Goal: Task Accomplishment & Management: Manage account settings

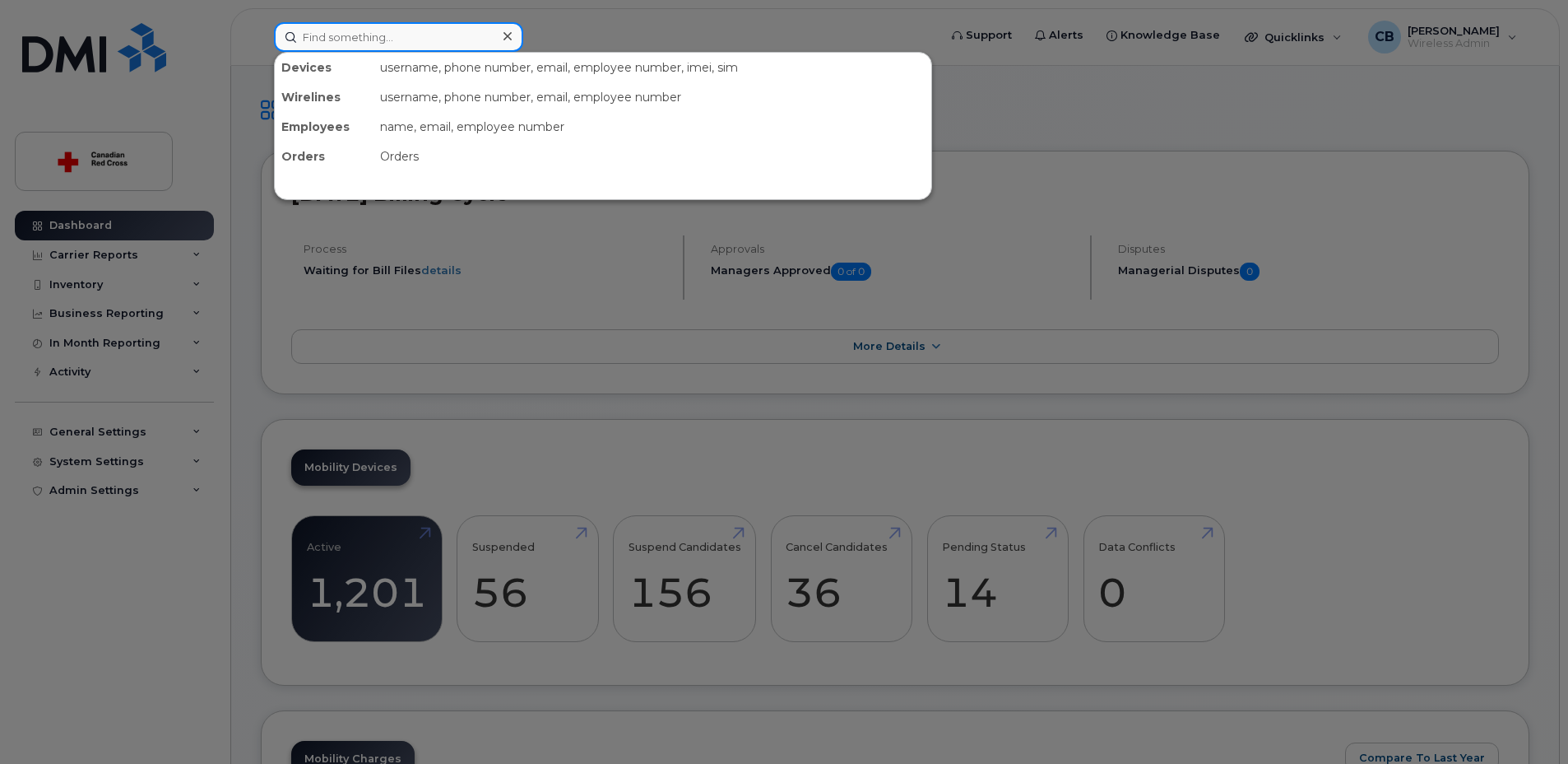
click at [477, 45] on input at bounding box center [399, 36] width 249 height 30
paste input "289-541-6881"
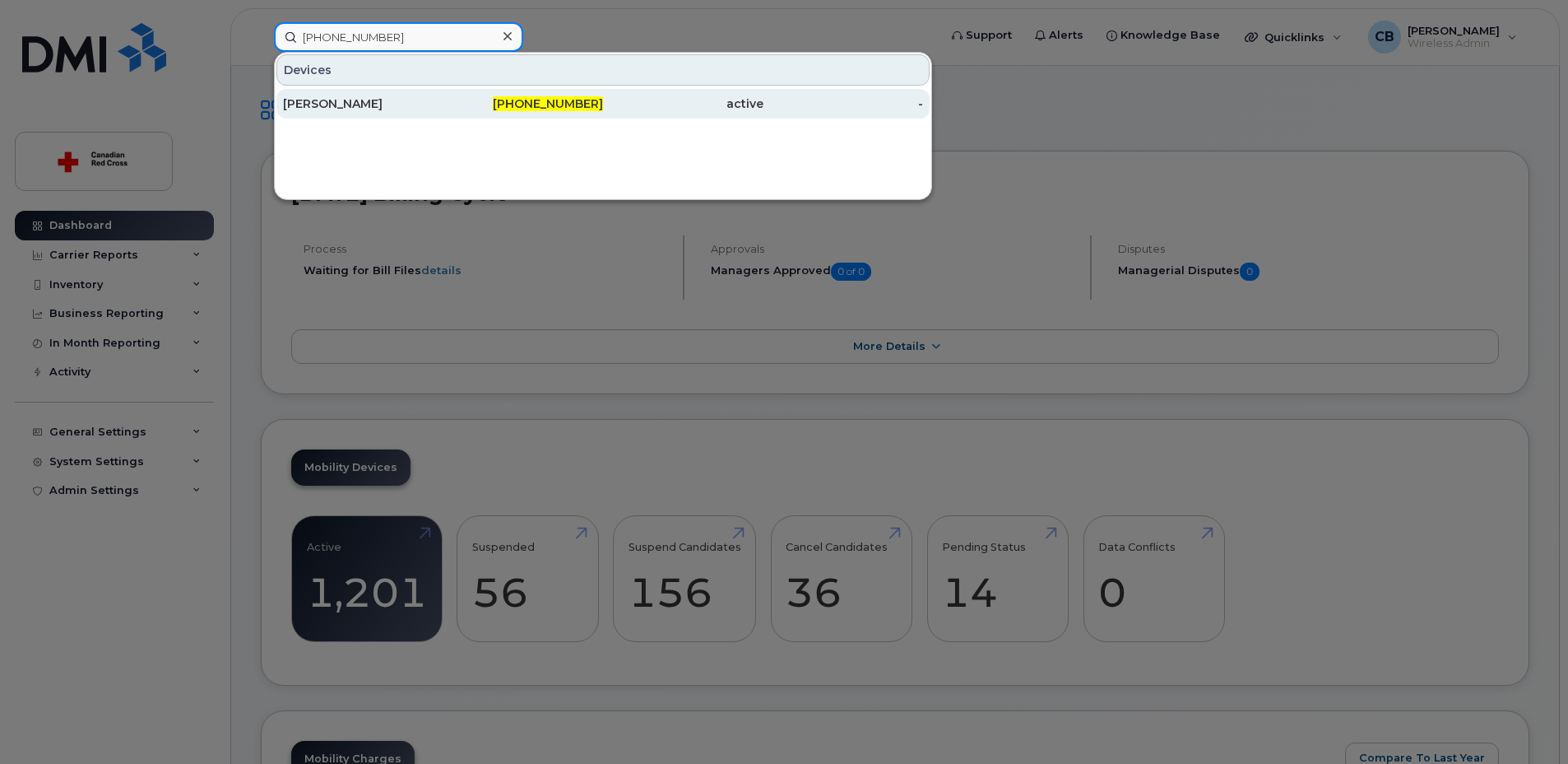
type input "289-541-6881"
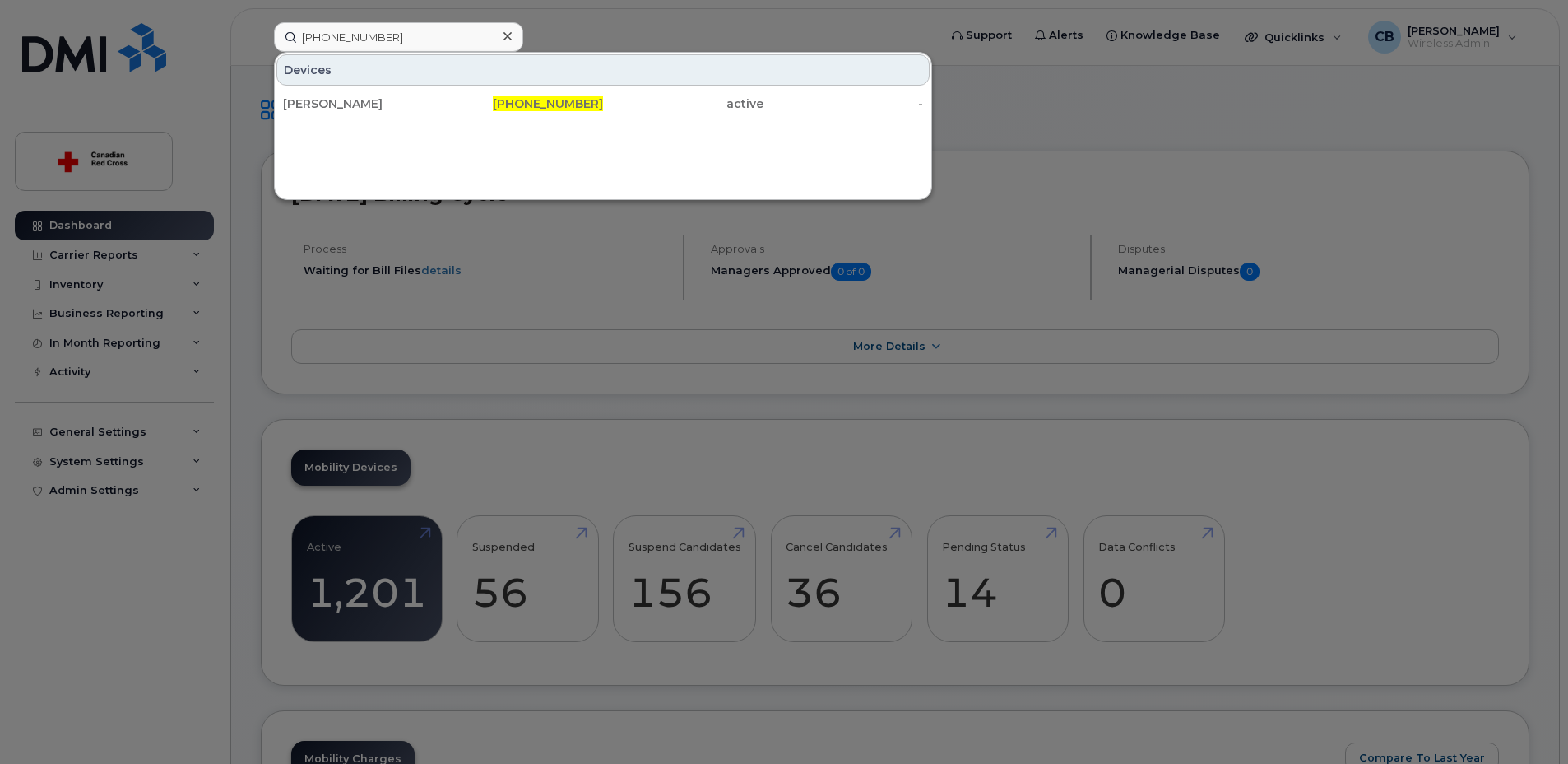
drag, startPoint x: 329, startPoint y: 103, endPoint x: 343, endPoint y: 130, distance: 30.4
click at [327, 103] on div "Vladyslava Melnichenko" at bounding box center [363, 104] width 160 height 16
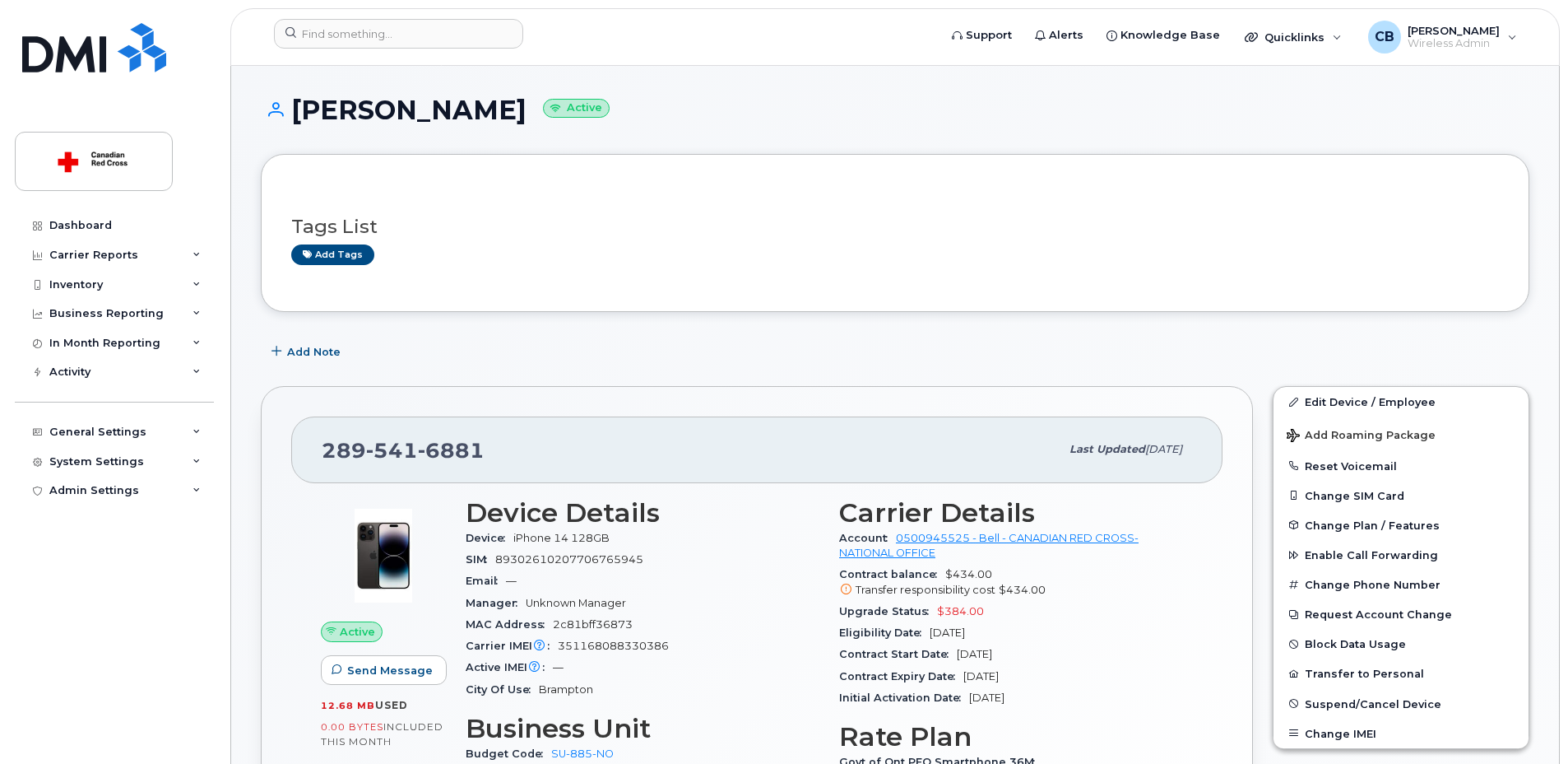
scroll to position [165, 0]
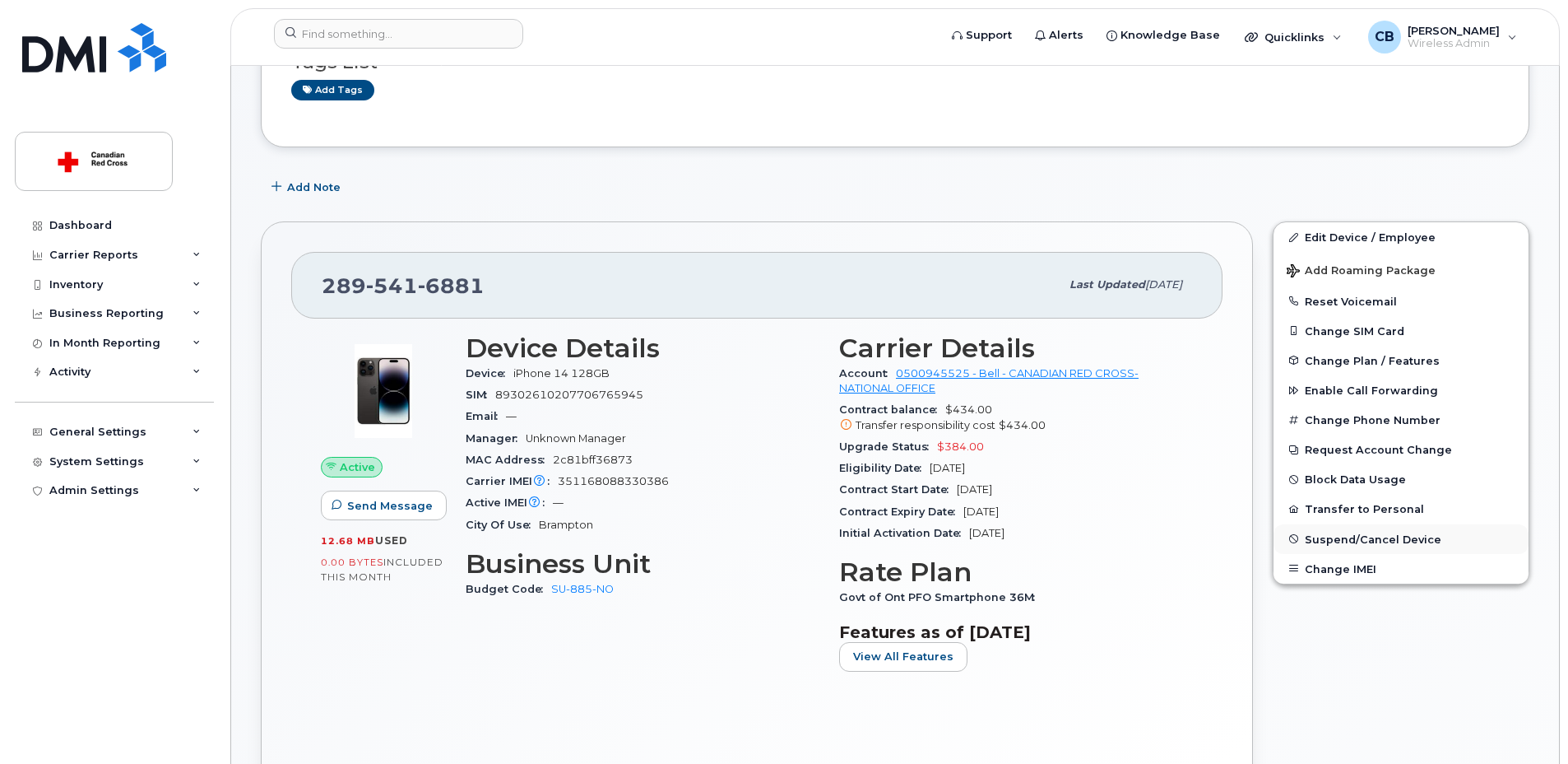
click at [1338, 536] on span "Suspend/Cancel Device" at bounding box center [1373, 539] width 137 height 13
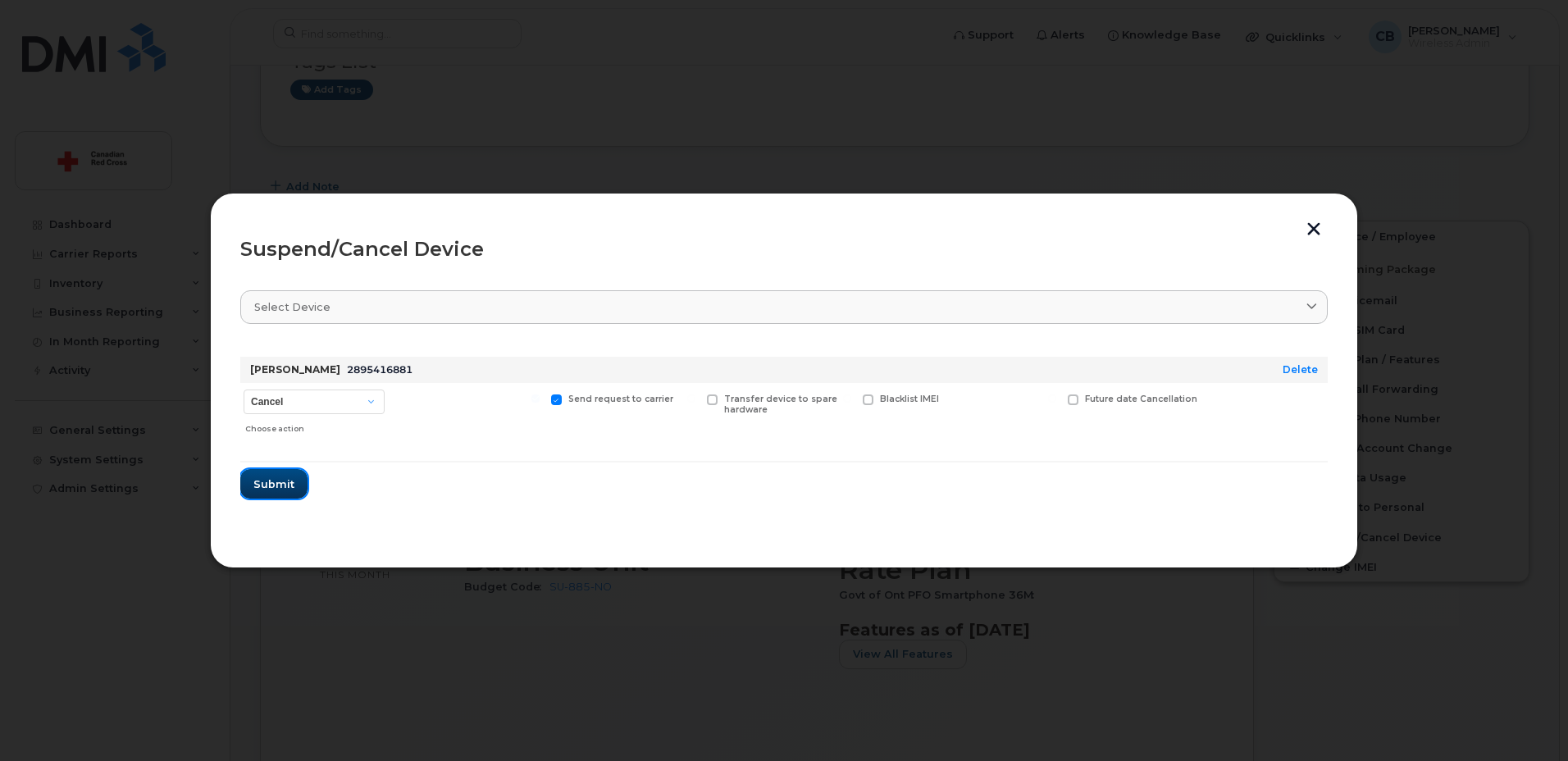
click at [282, 481] on span "Submit" at bounding box center [273, 483] width 41 height 15
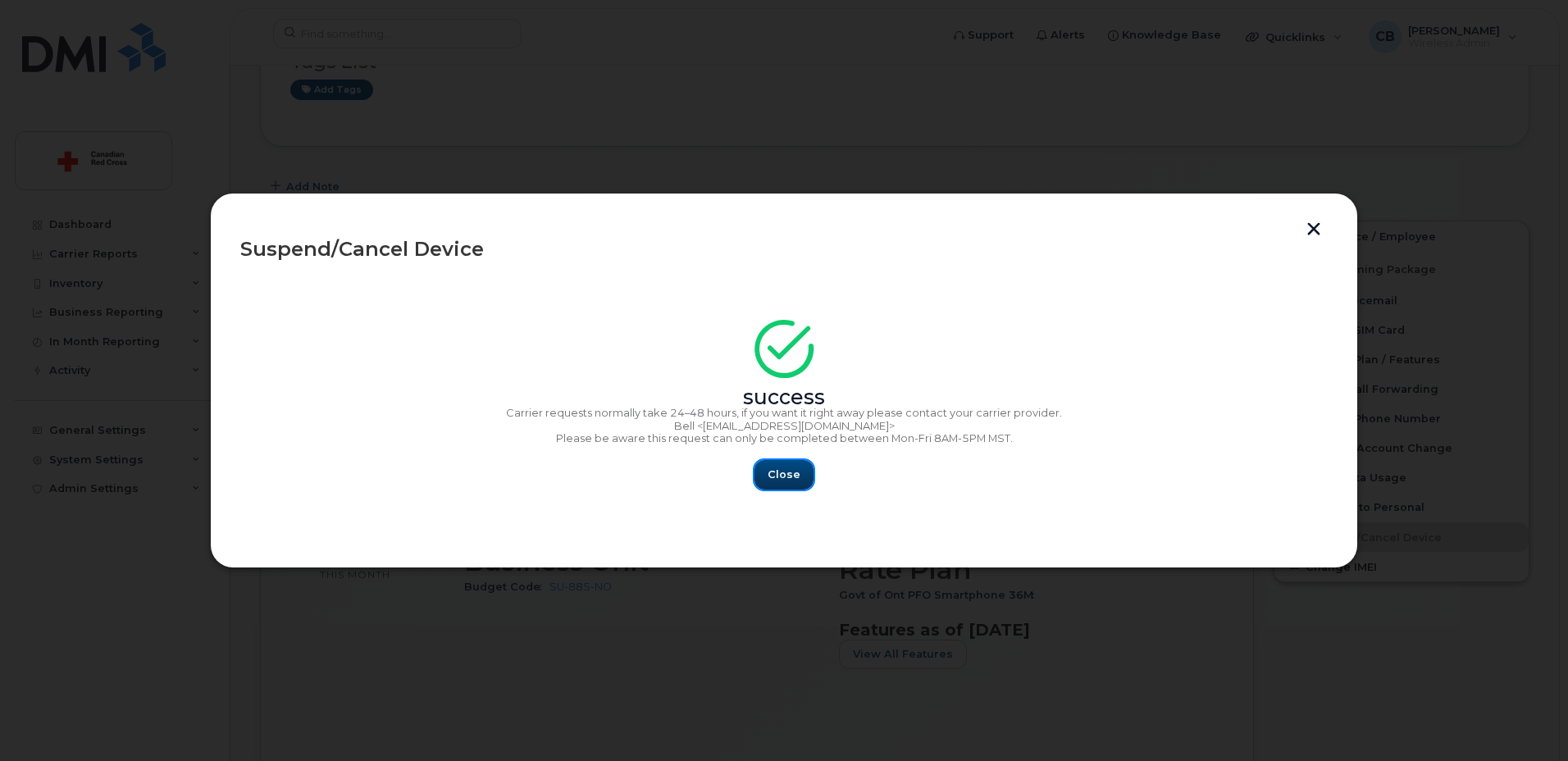
click at [784, 474] on span "Close" at bounding box center [784, 473] width 33 height 15
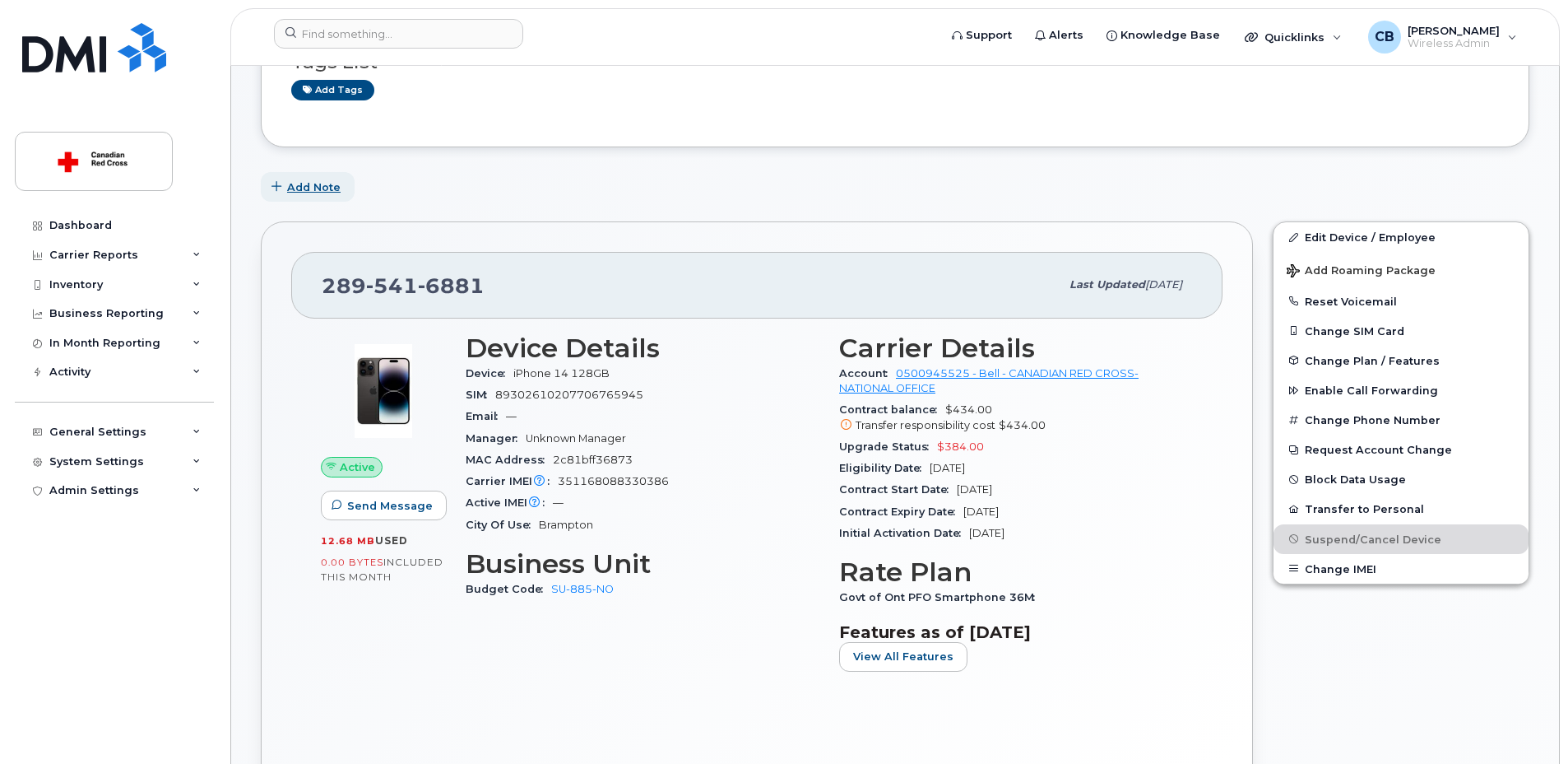
click at [316, 188] on span "Add Note" at bounding box center [314, 187] width 54 height 15
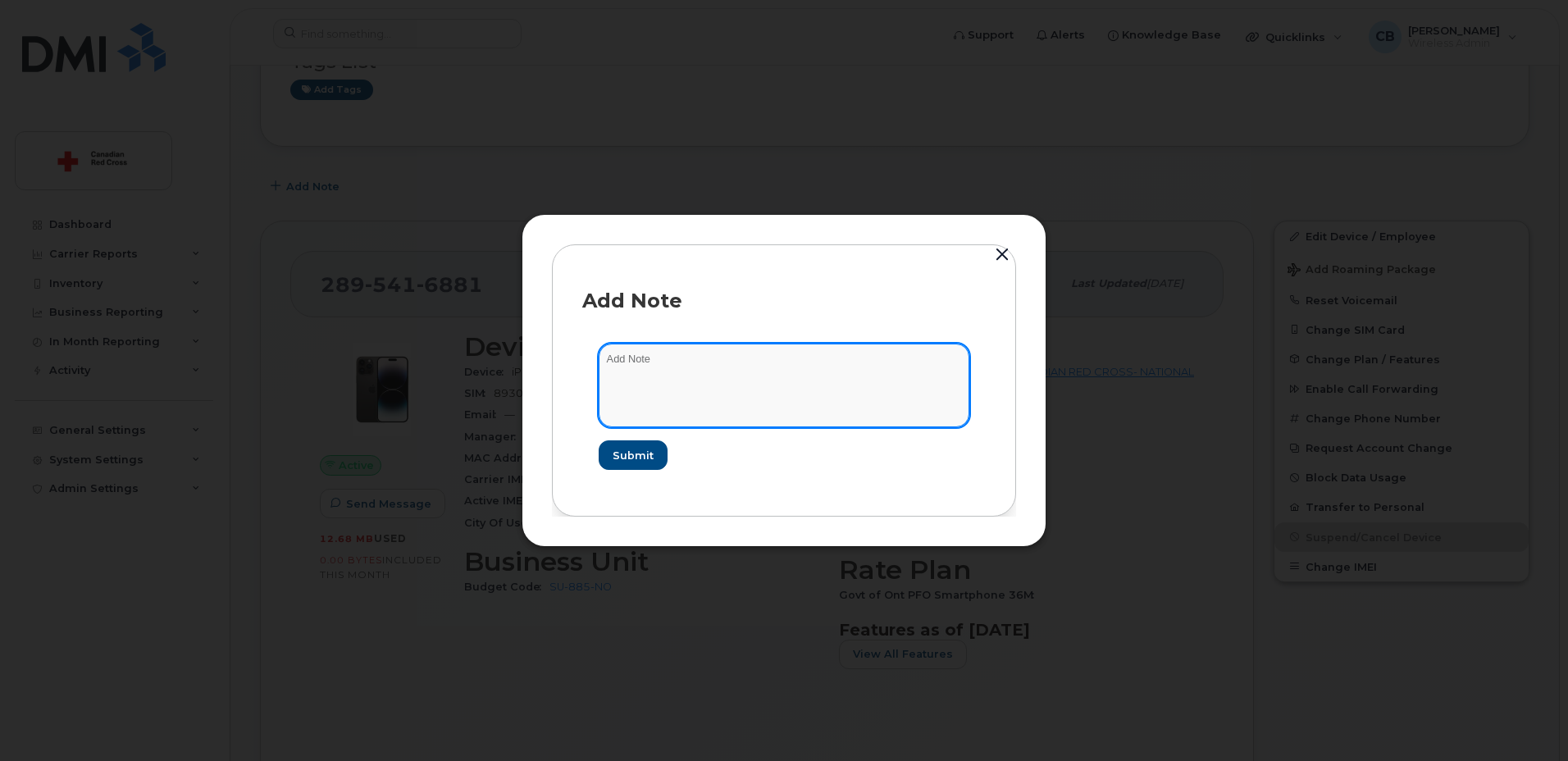
click at [747, 370] on textarea at bounding box center [784, 385] width 371 height 83
paste textarea "[URL][DOMAIN_NAME]"
type textarea "[URL][DOMAIN_NAME]"
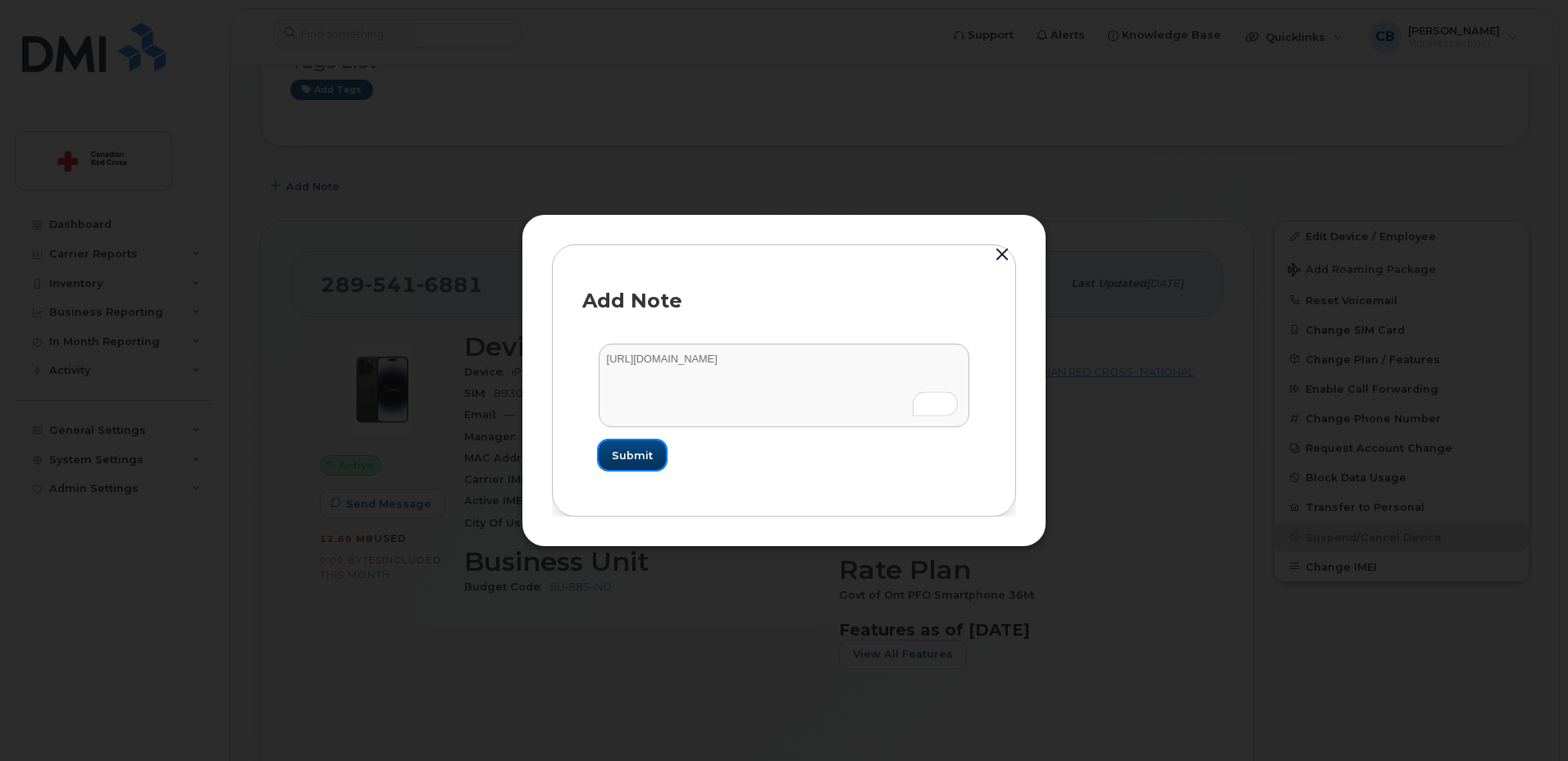
click at [641, 452] on span "Submit" at bounding box center [631, 455] width 41 height 15
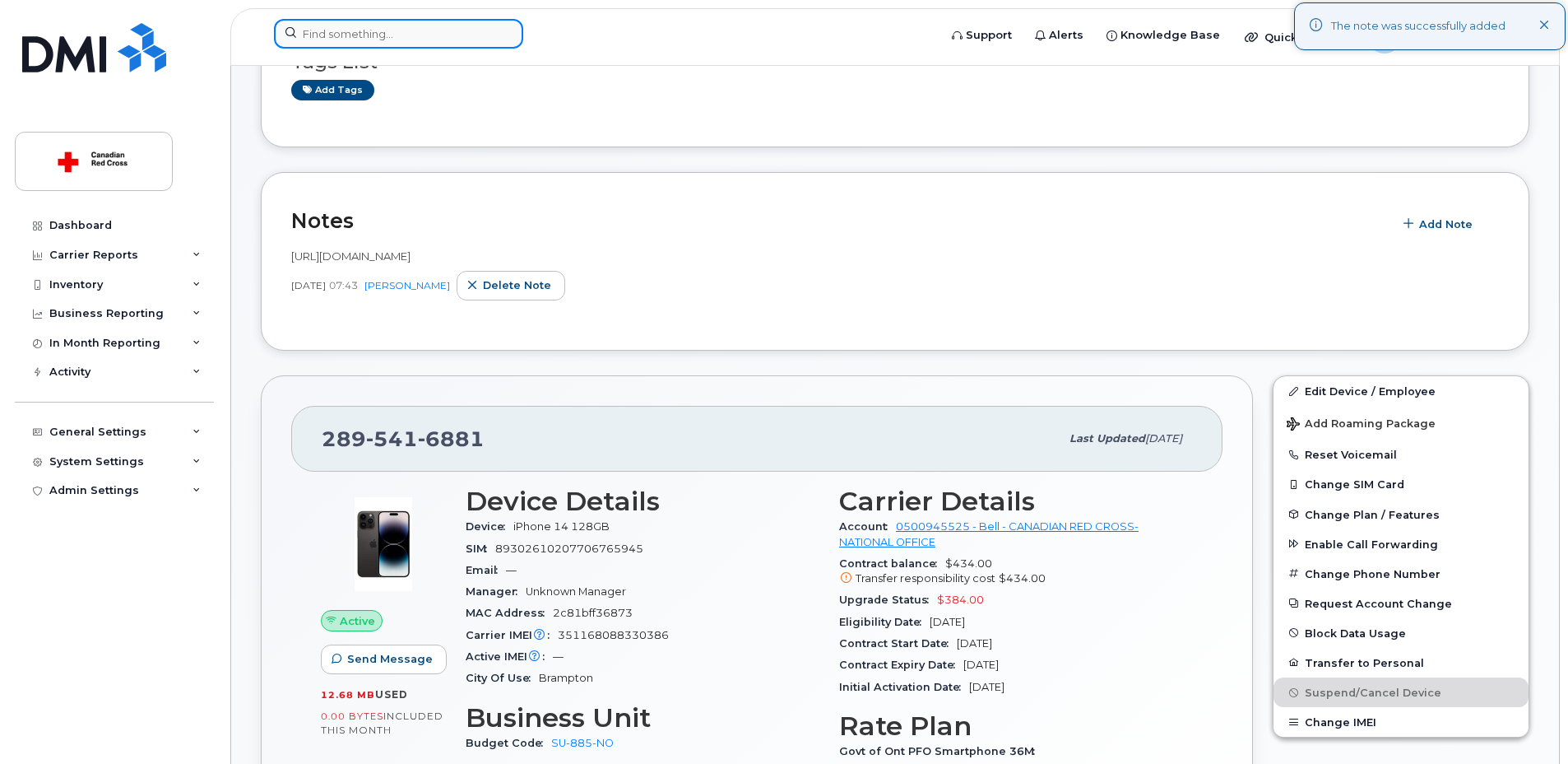
click at [425, 36] on input at bounding box center [399, 34] width 249 height 30
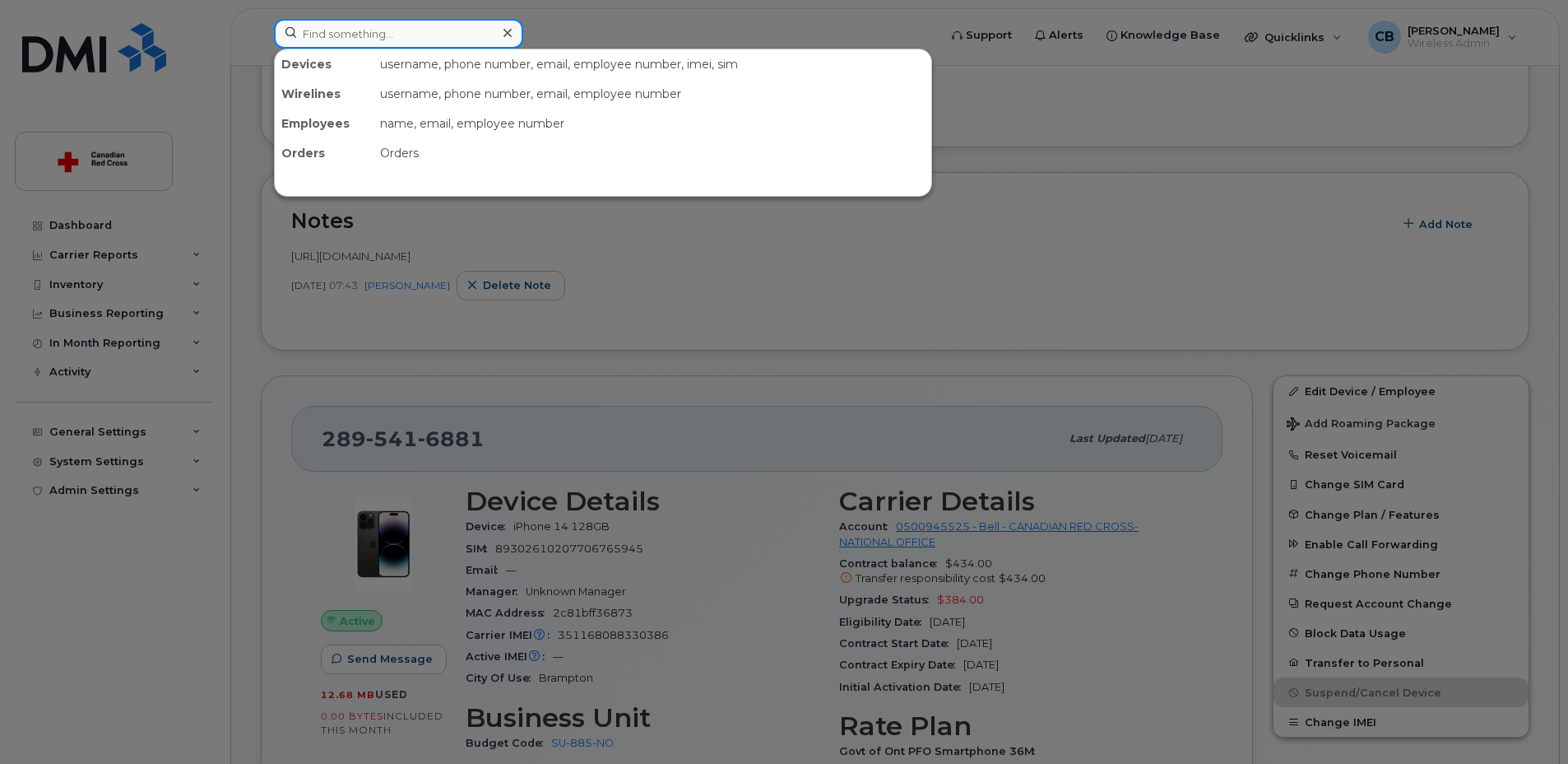
paste input "403- 462-6867"
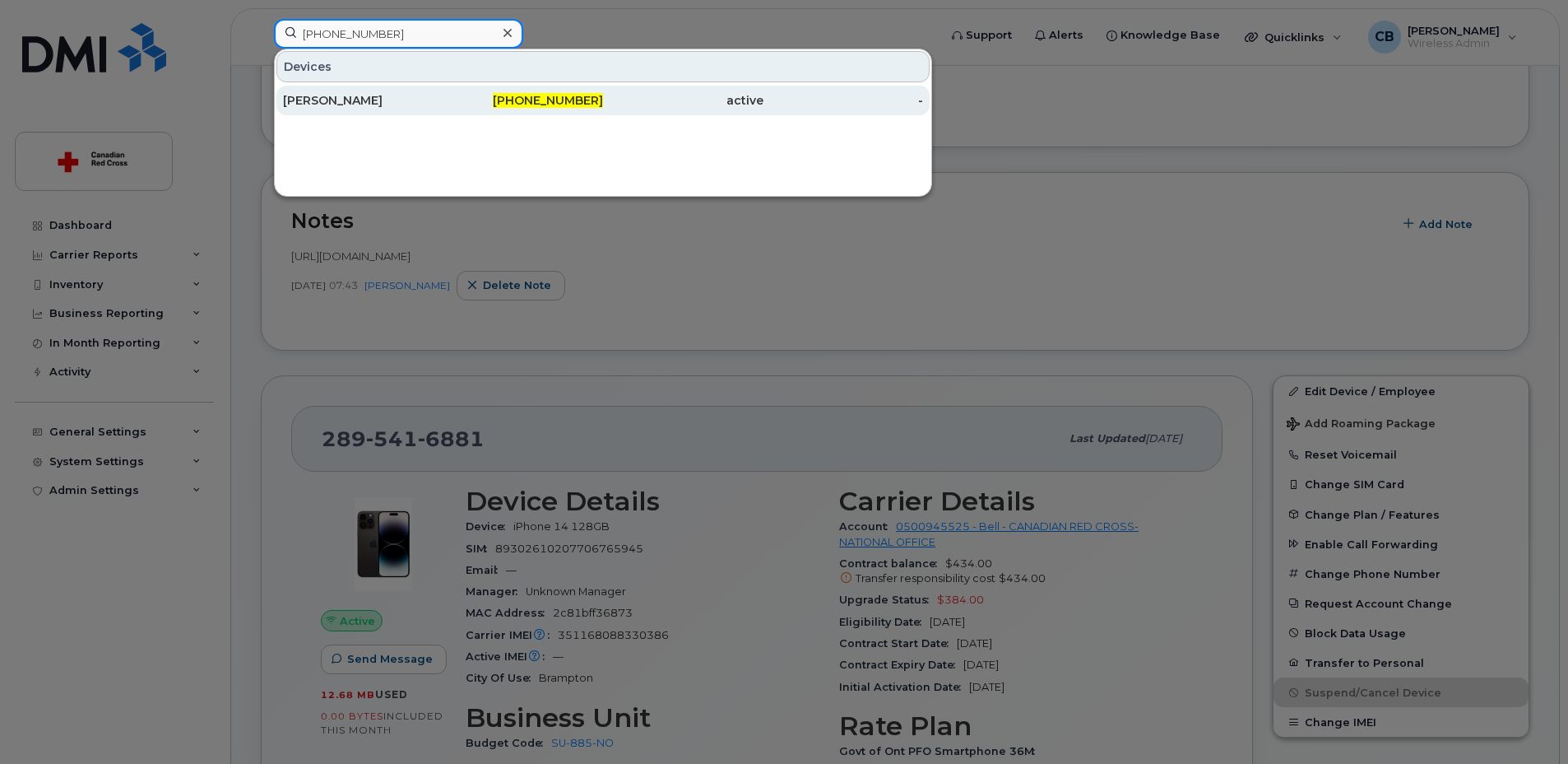
type input "403- 462-6867"
click at [341, 99] on div "[PERSON_NAME]" at bounding box center [363, 100] width 160 height 16
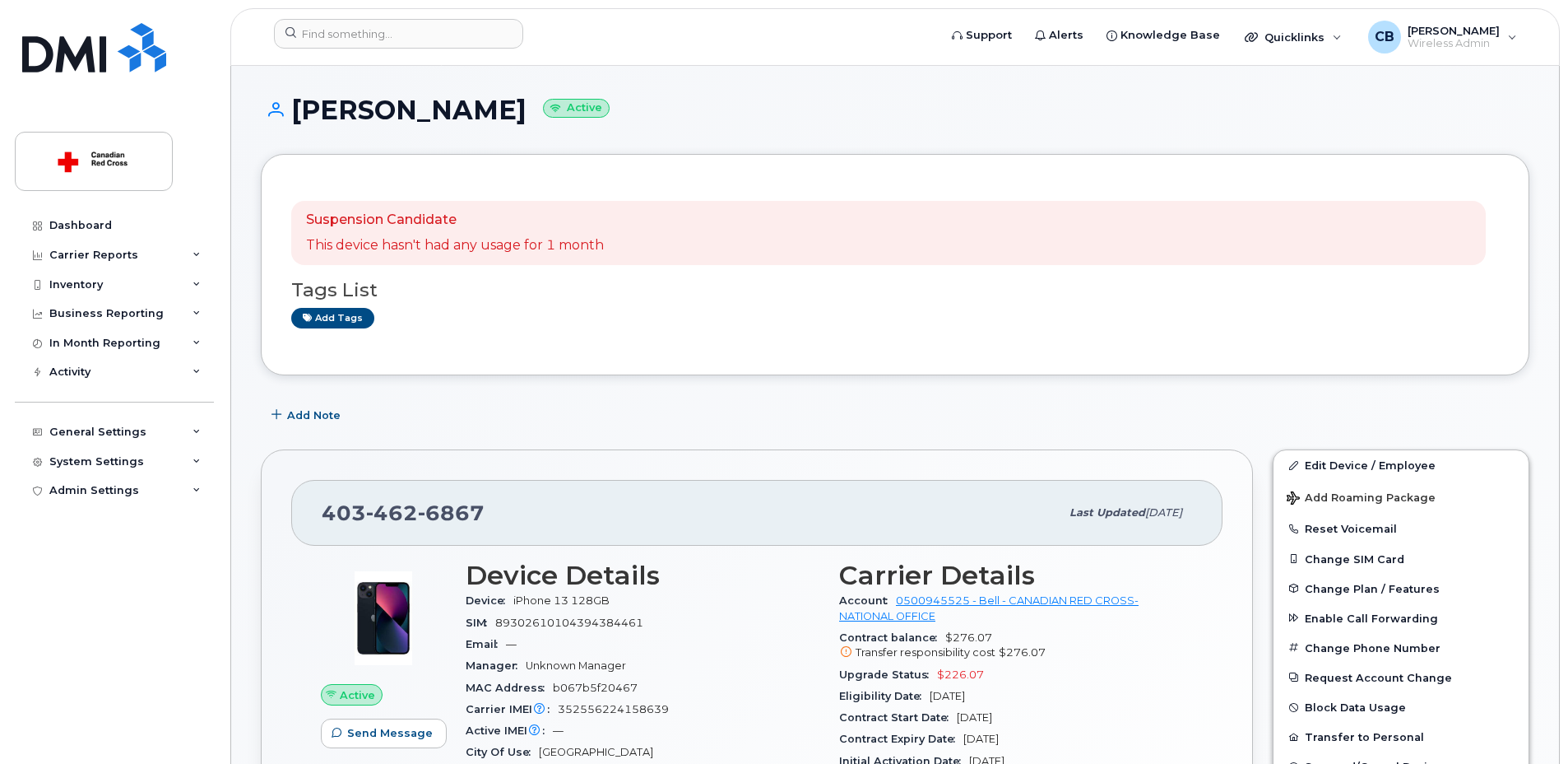
scroll to position [247, 0]
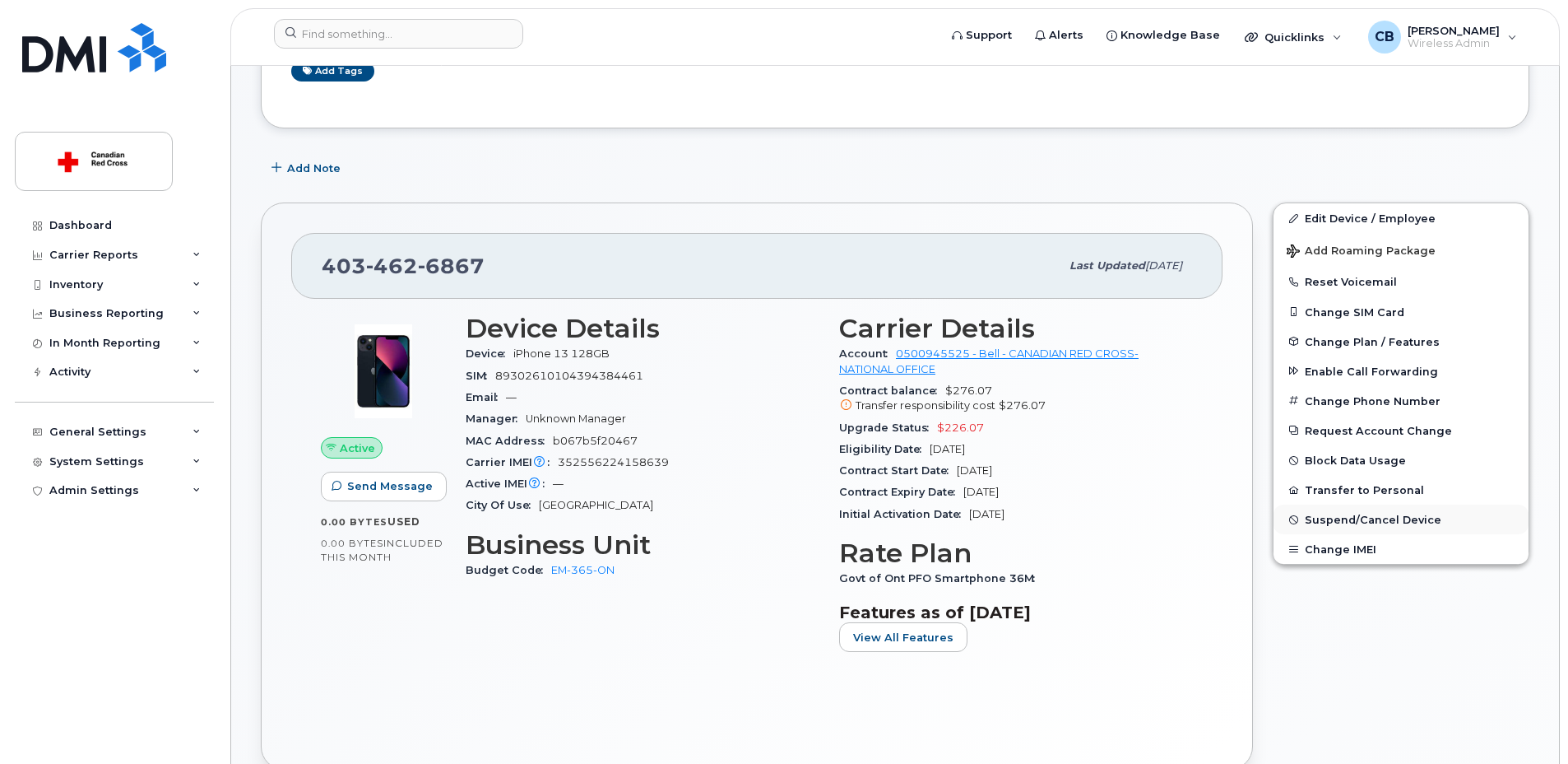
click at [1357, 522] on span "Suspend/Cancel Device" at bounding box center [1373, 520] width 137 height 13
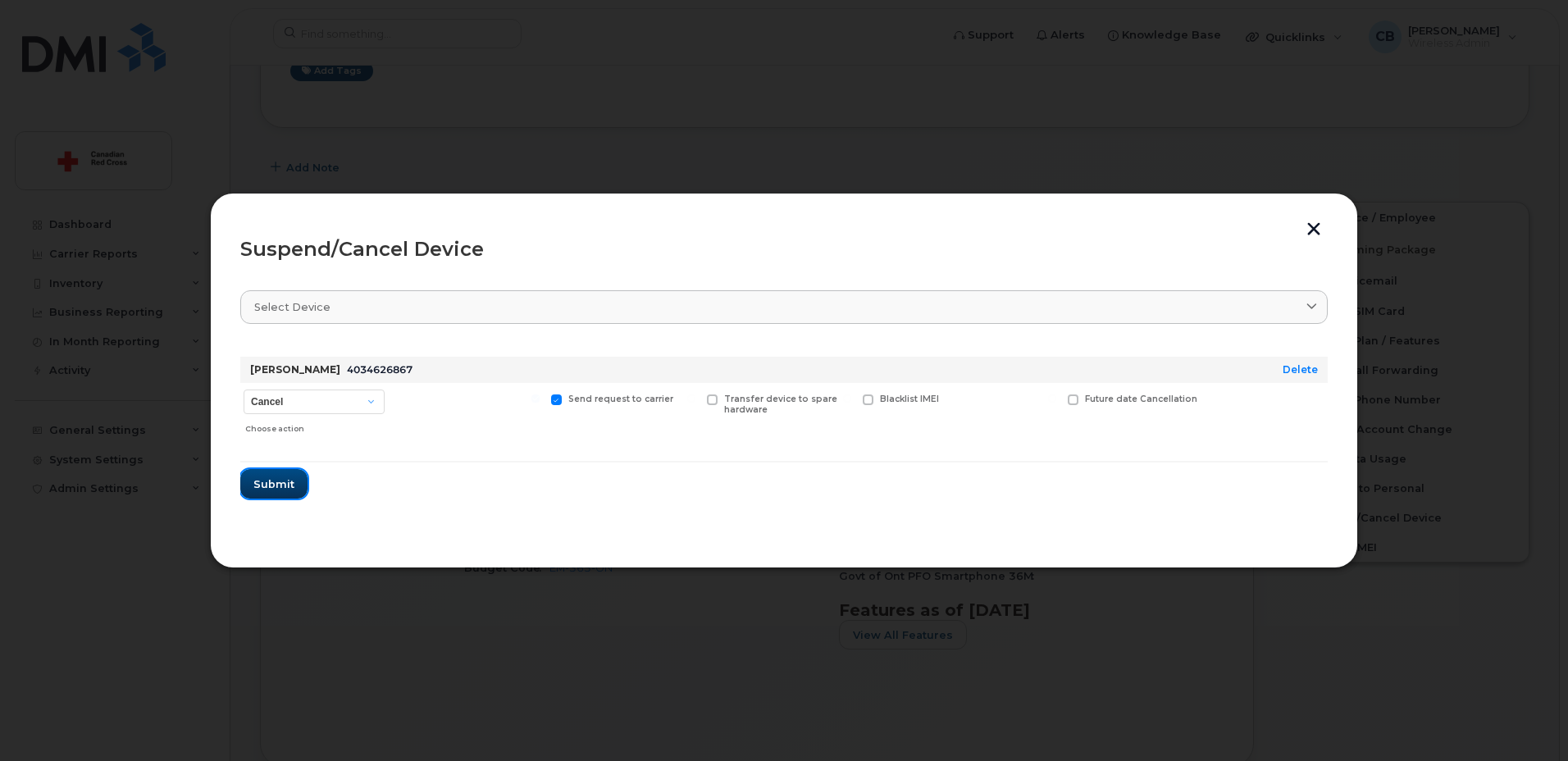
click at [274, 483] on span "Submit" at bounding box center [273, 483] width 41 height 15
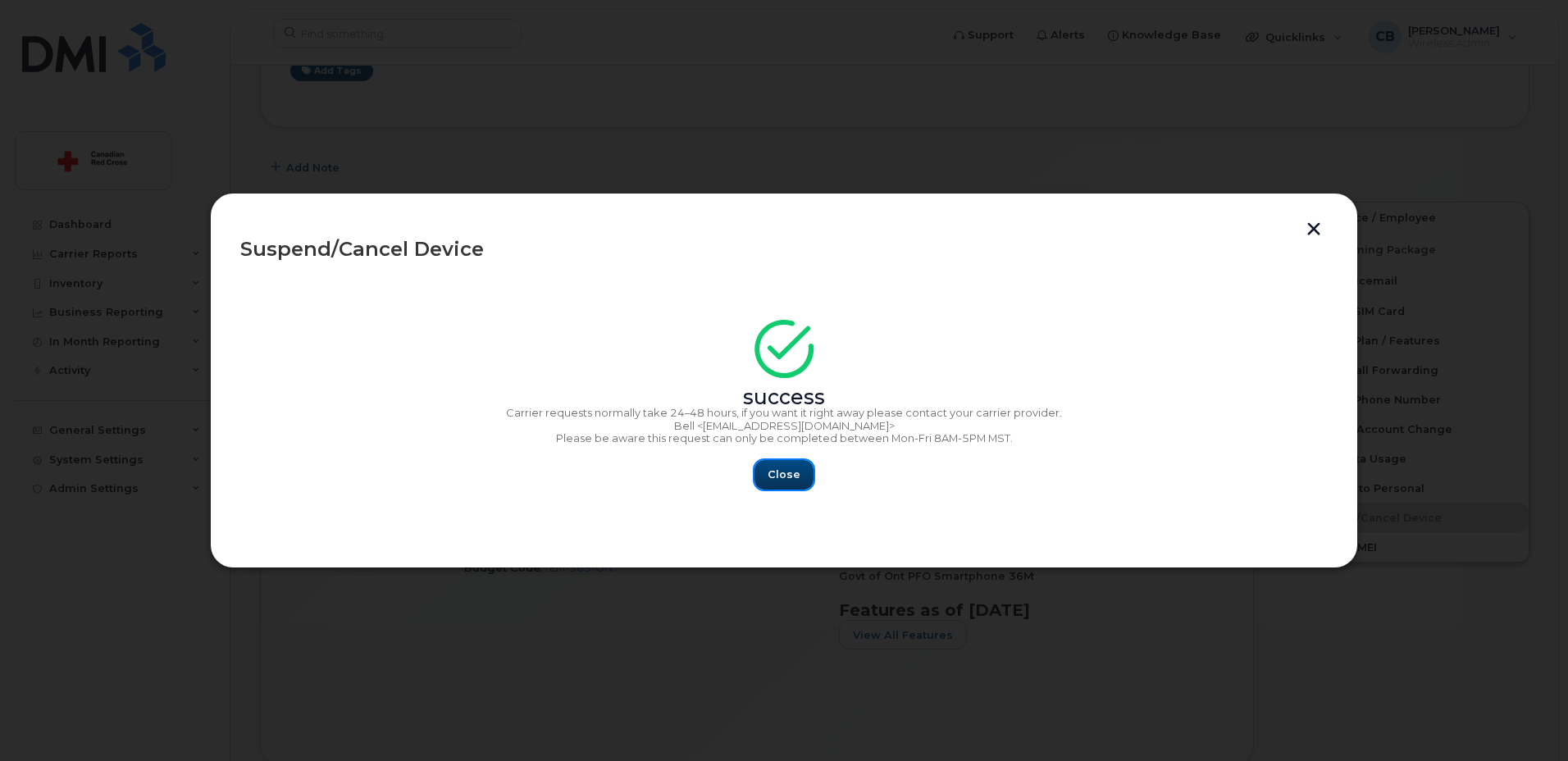
click at [773, 471] on span "Close" at bounding box center [784, 473] width 33 height 15
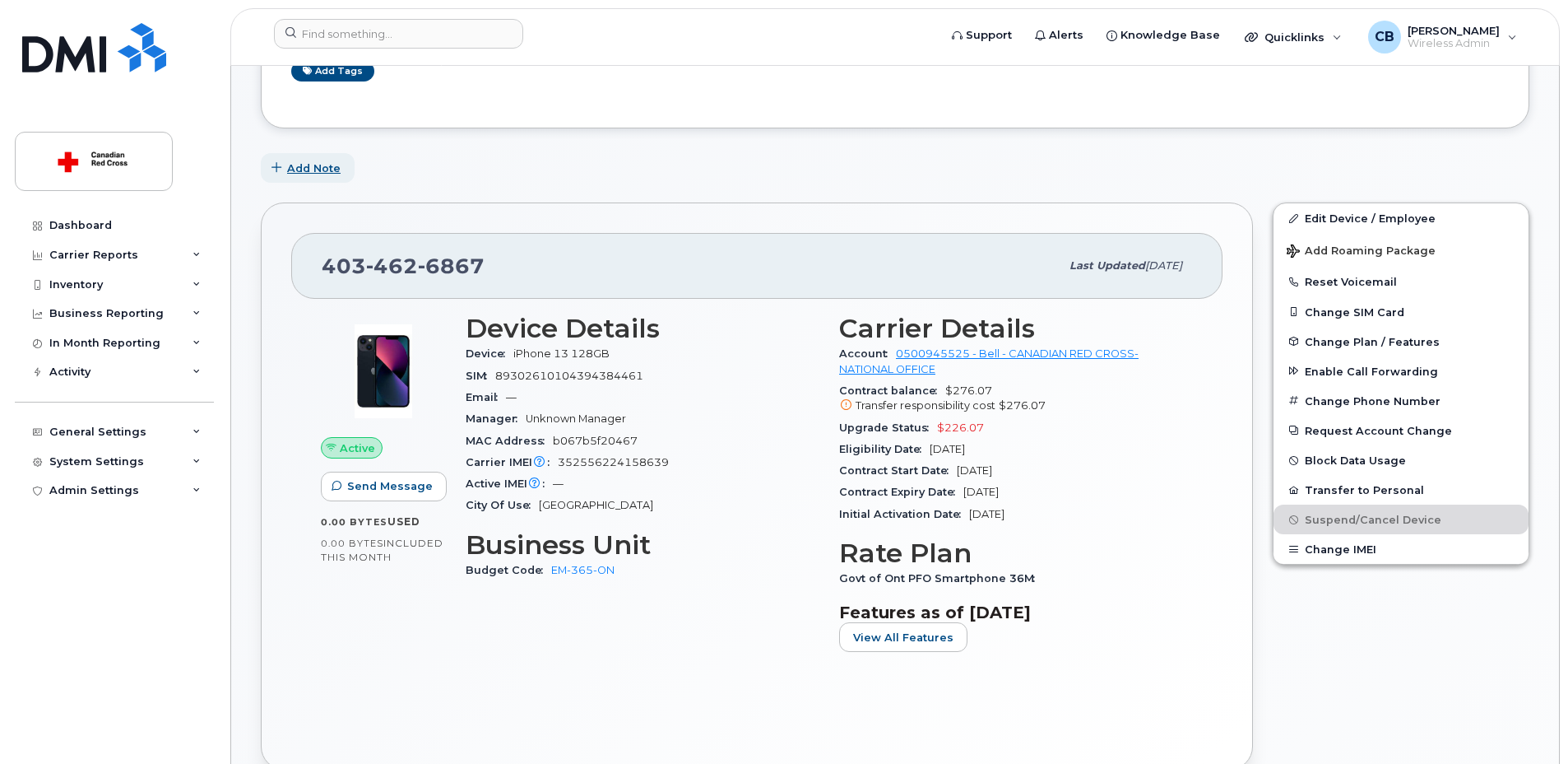
click at [329, 168] on span "Add Note" at bounding box center [314, 168] width 54 height 15
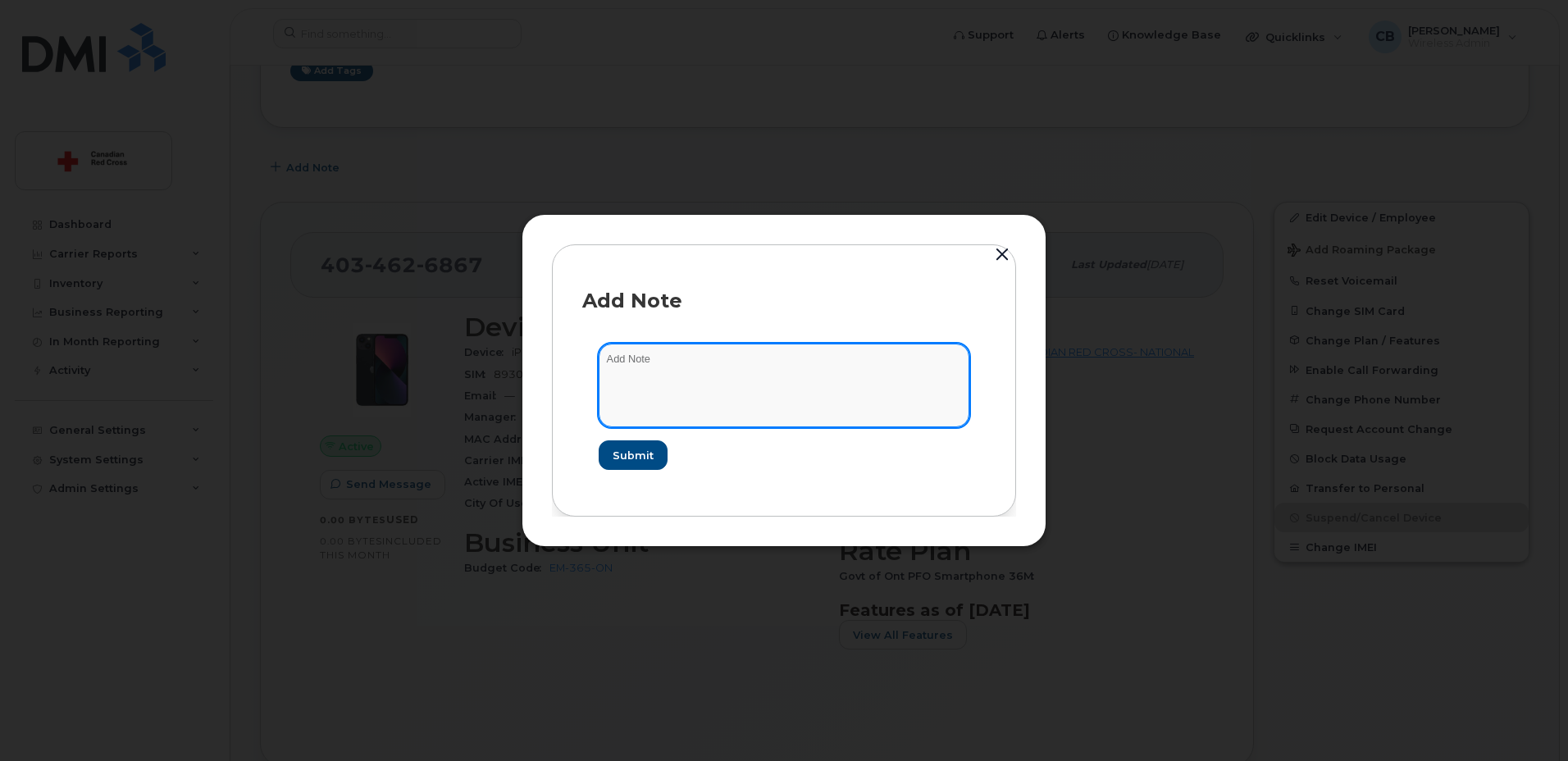
click at [676, 358] on textarea at bounding box center [784, 385] width 371 height 83
paste textarea "[URL][DOMAIN_NAME]"
type textarea "[URL][DOMAIN_NAME]"
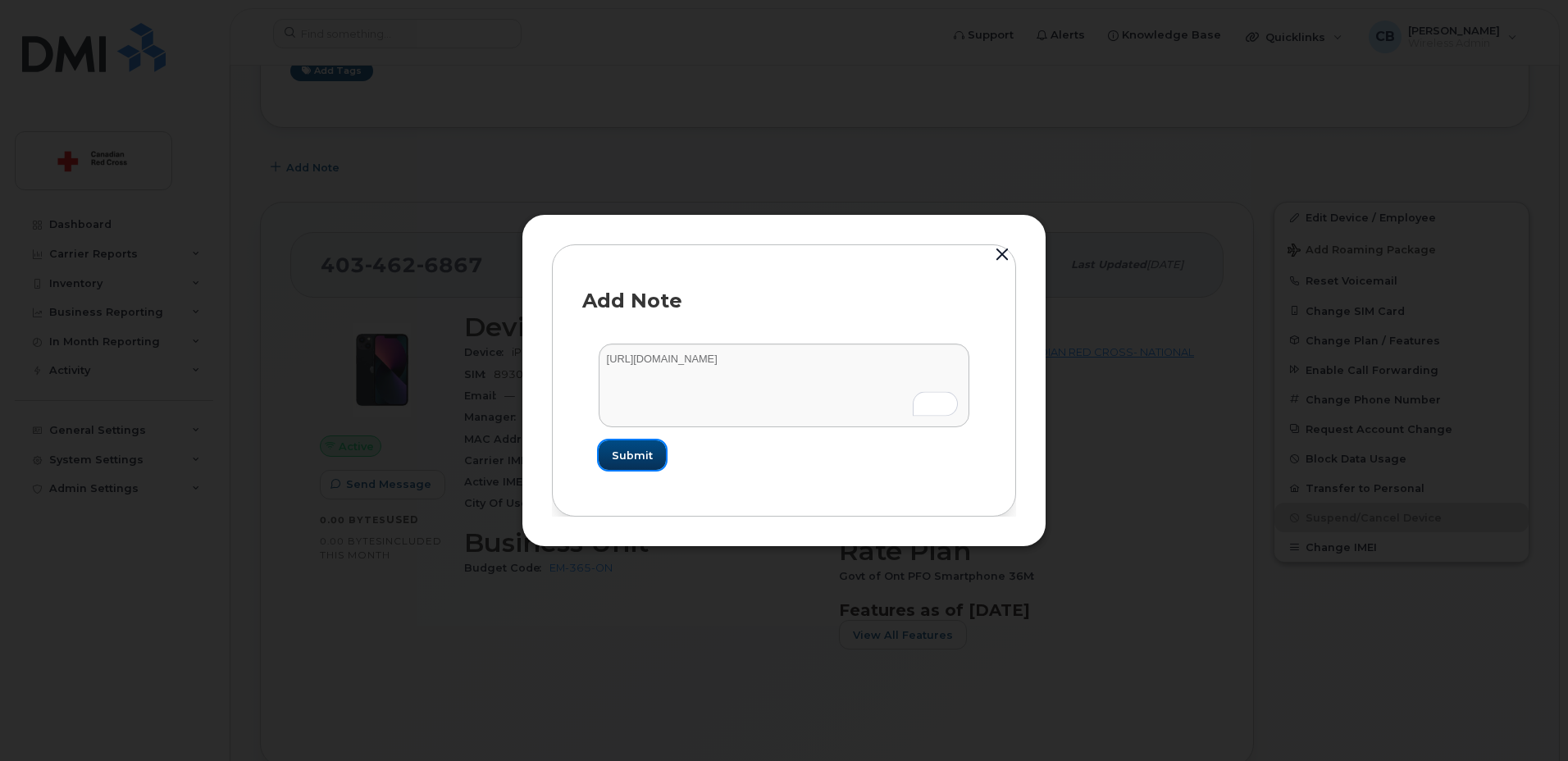
click at [631, 450] on span "Submit" at bounding box center [631, 455] width 41 height 15
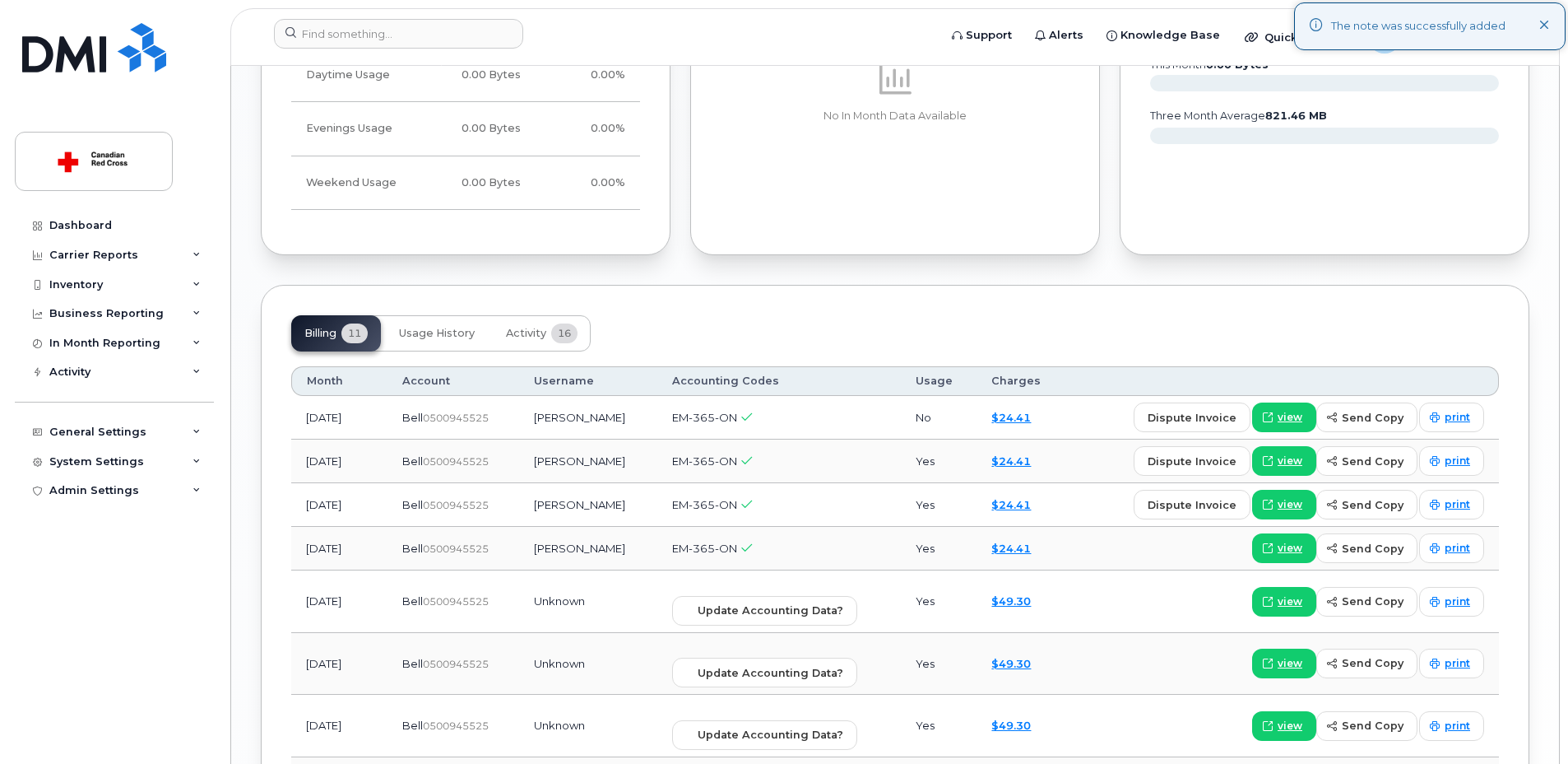
scroll to position [1811, 0]
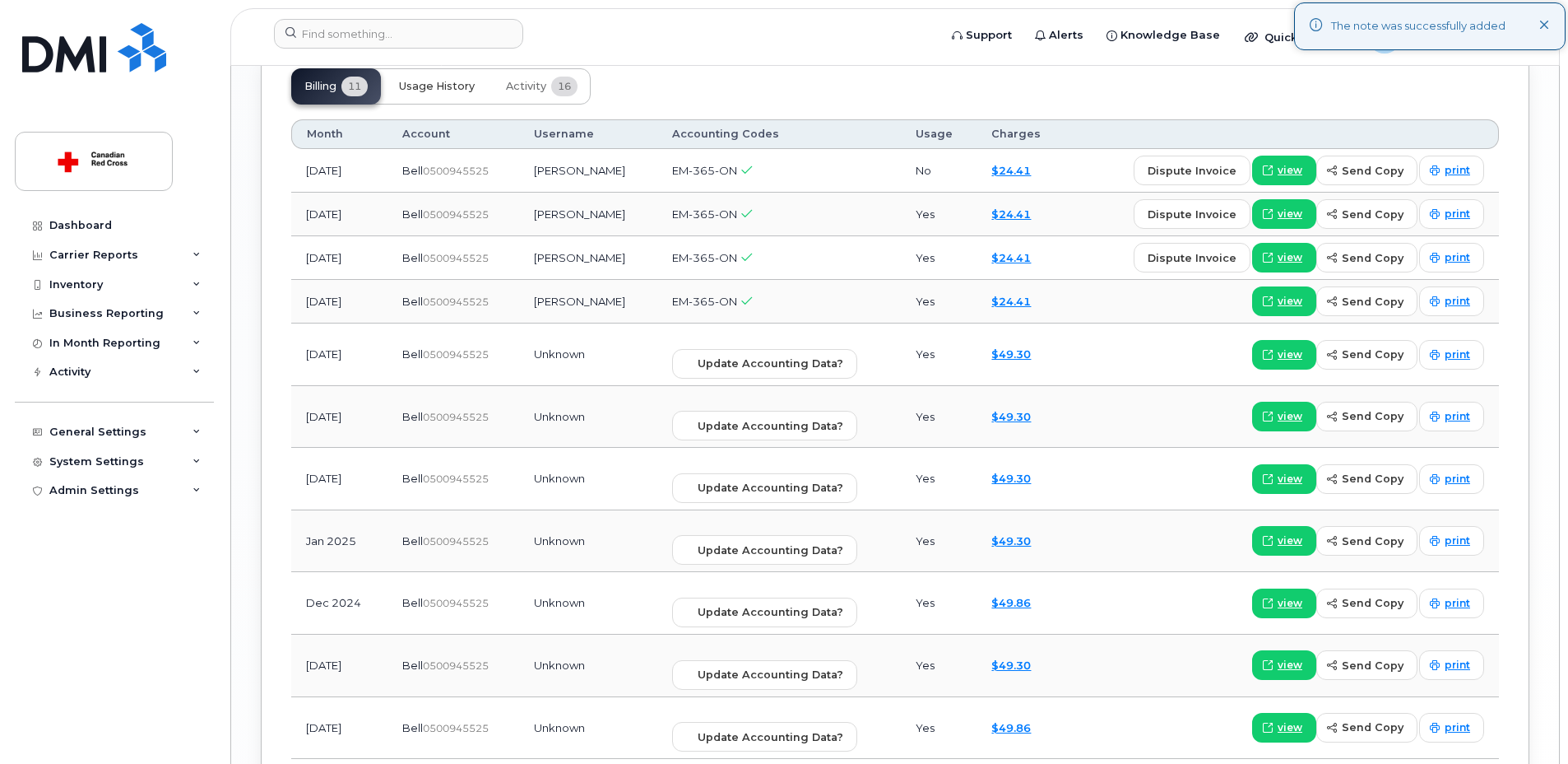
click at [440, 79] on button "Usage History" at bounding box center [437, 87] width 102 height 36
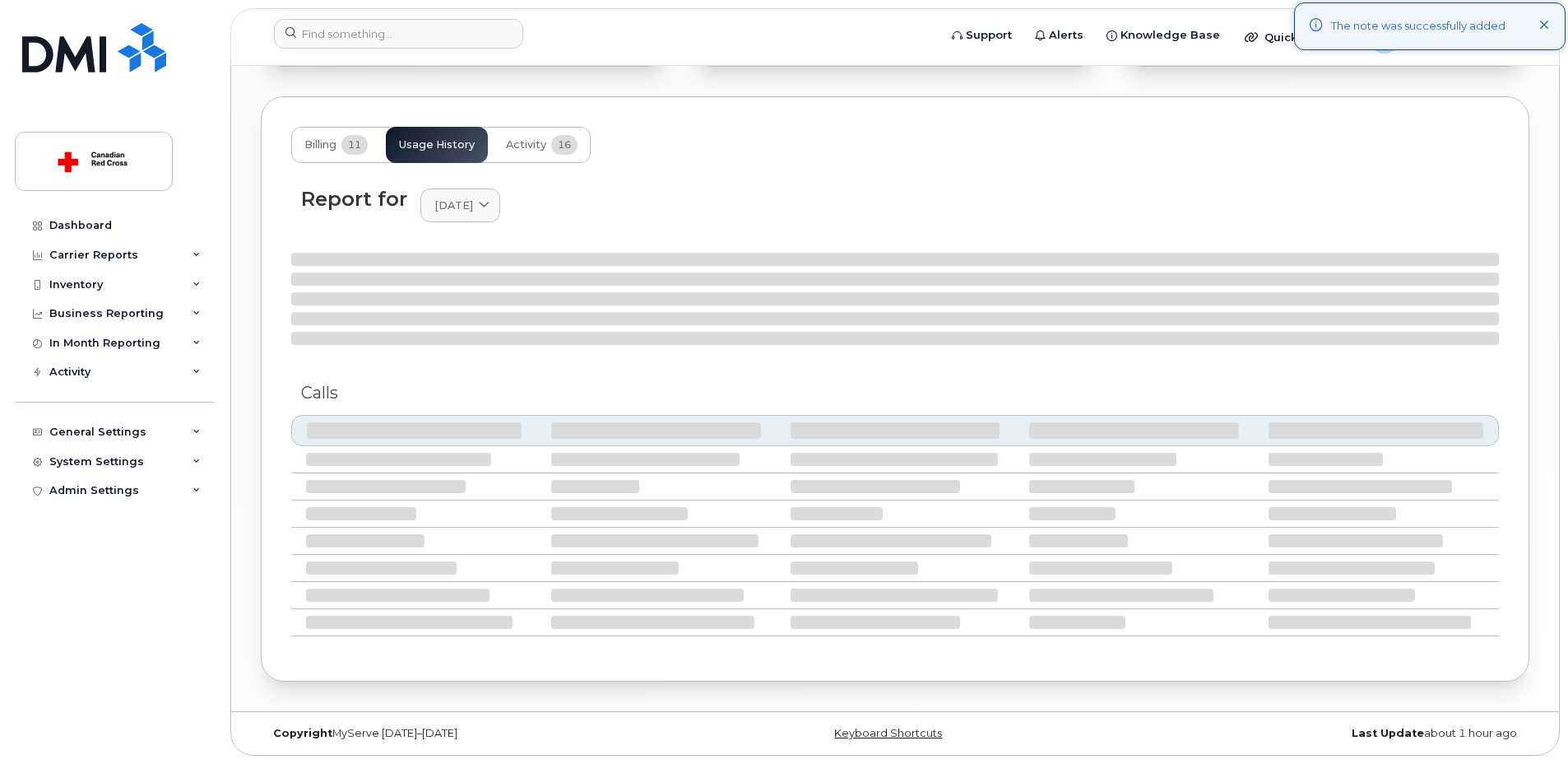
scroll to position [1738, 0]
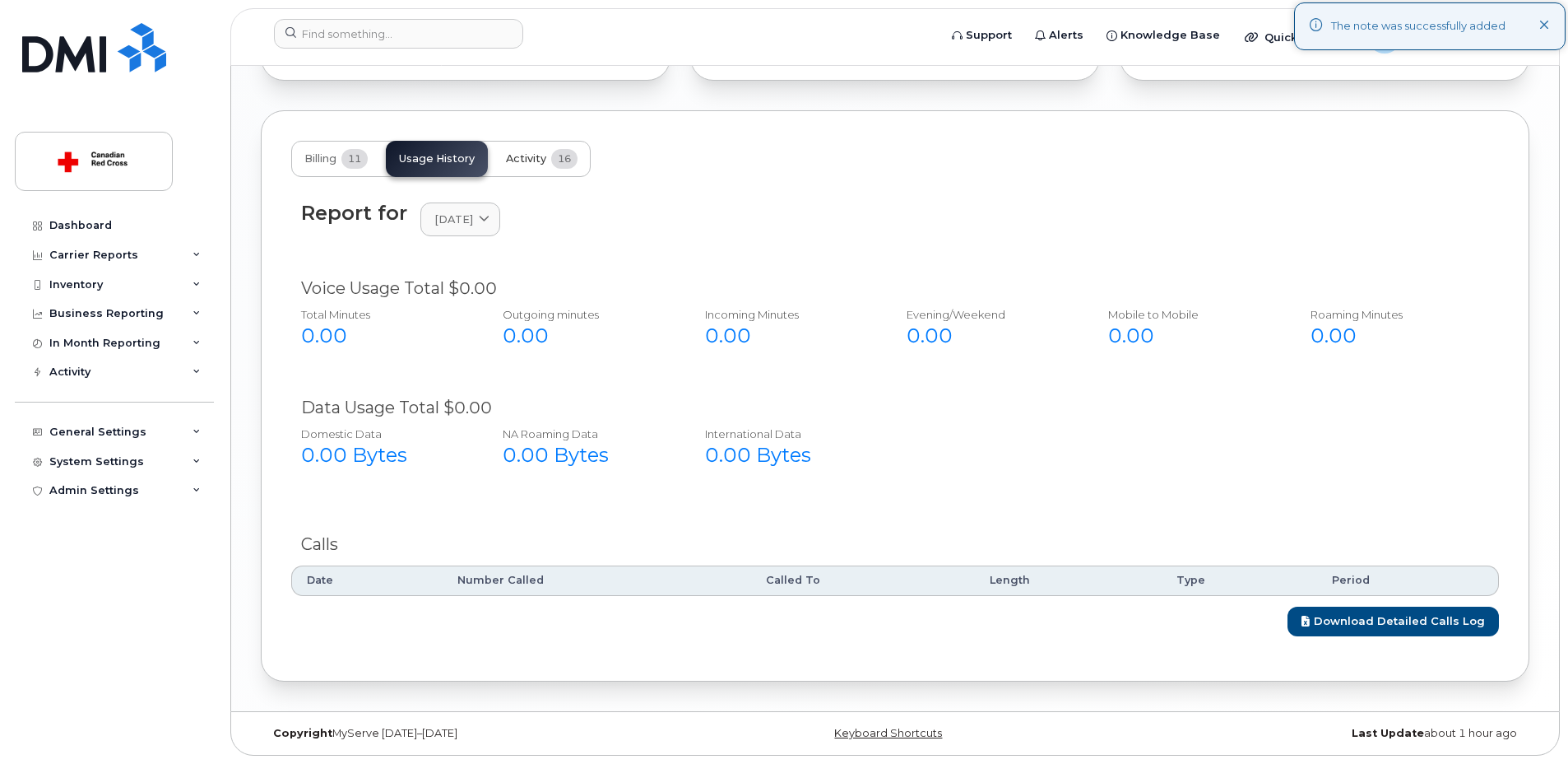
click at [528, 157] on span "Activity" at bounding box center [526, 158] width 40 height 13
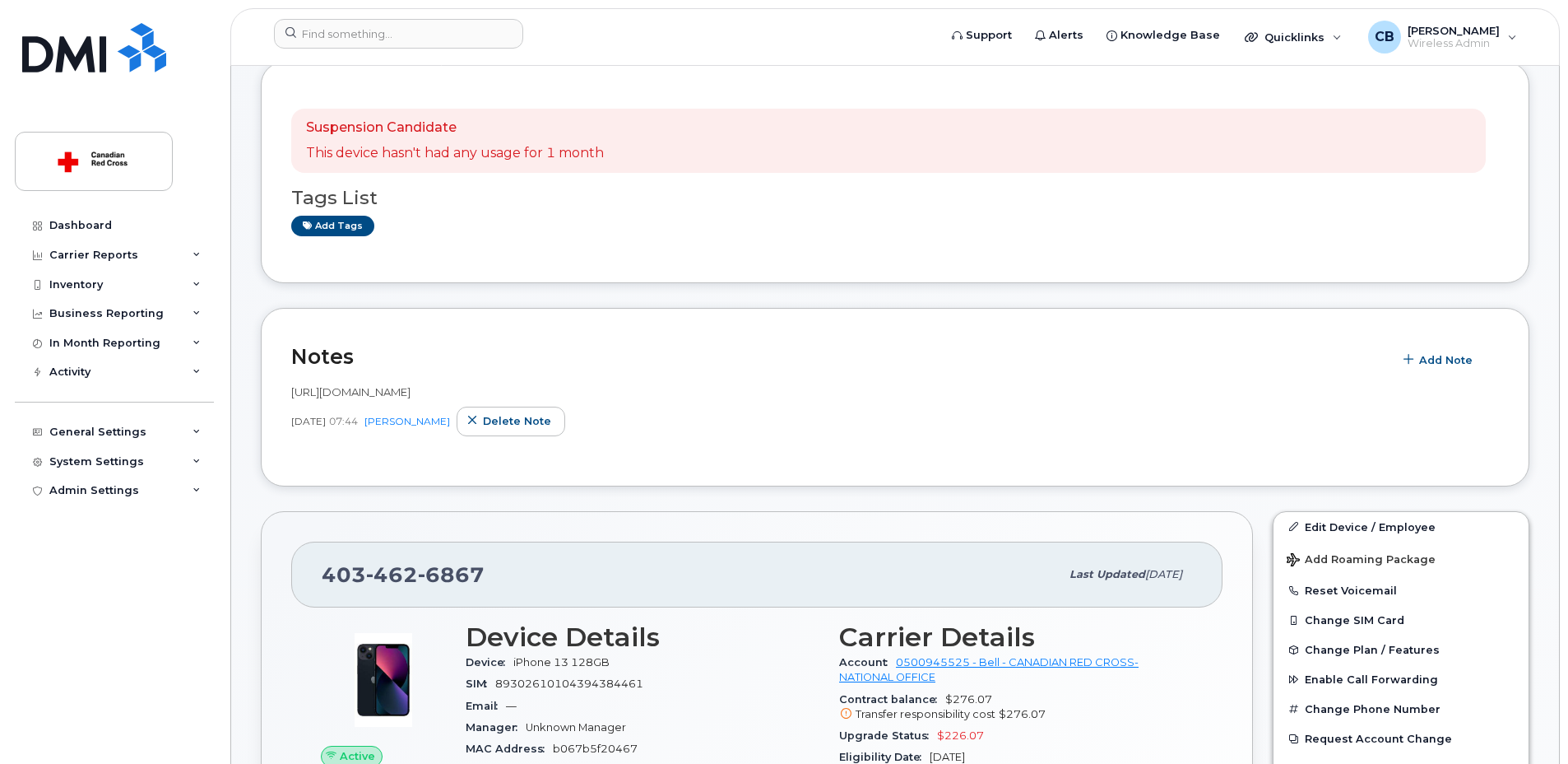
scroll to position [0, 0]
